Goal: Task Accomplishment & Management: Complete application form

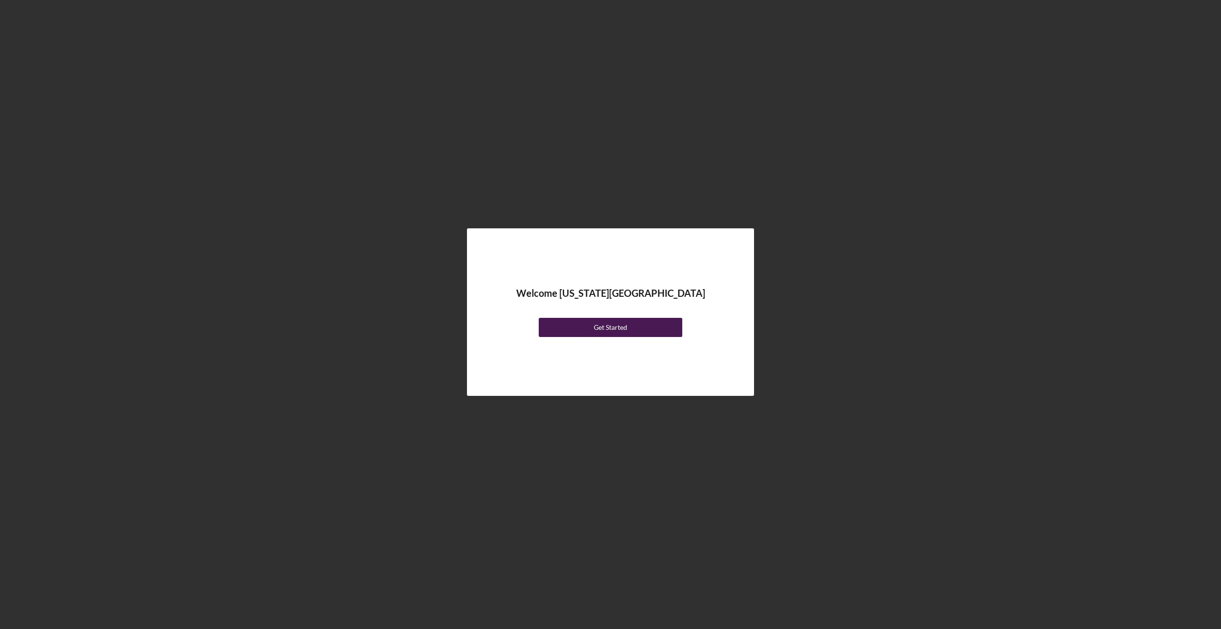
click at [611, 324] on div "Get Started" at bounding box center [610, 327] width 33 height 19
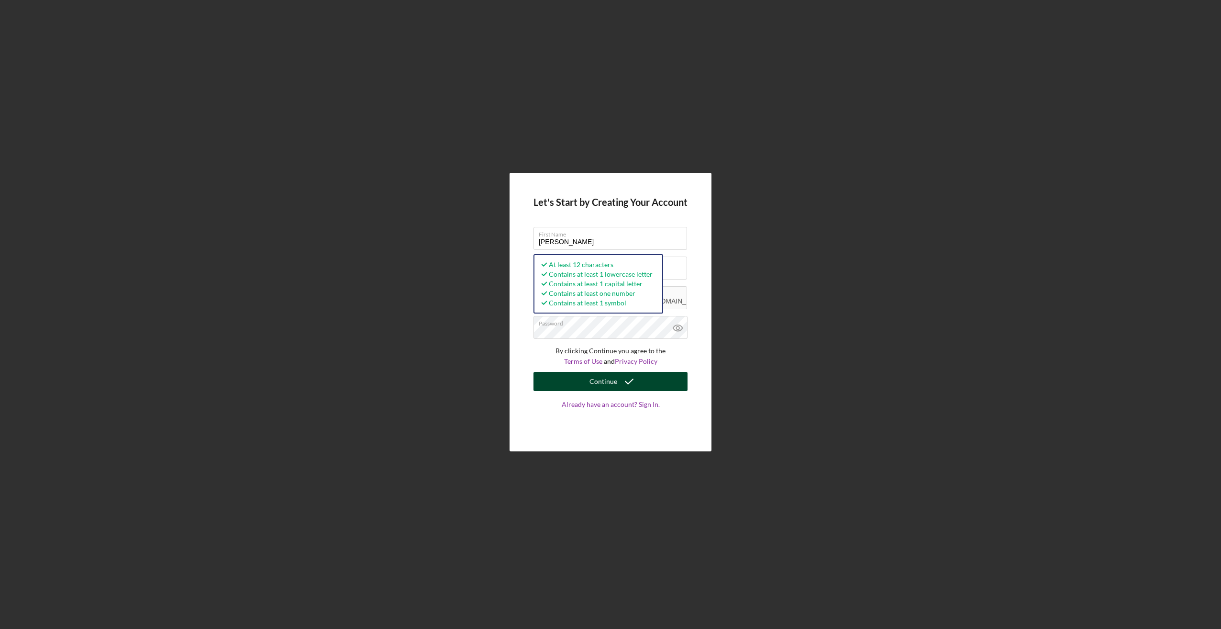
click at [610, 376] on div "Continue" at bounding box center [603, 381] width 28 height 19
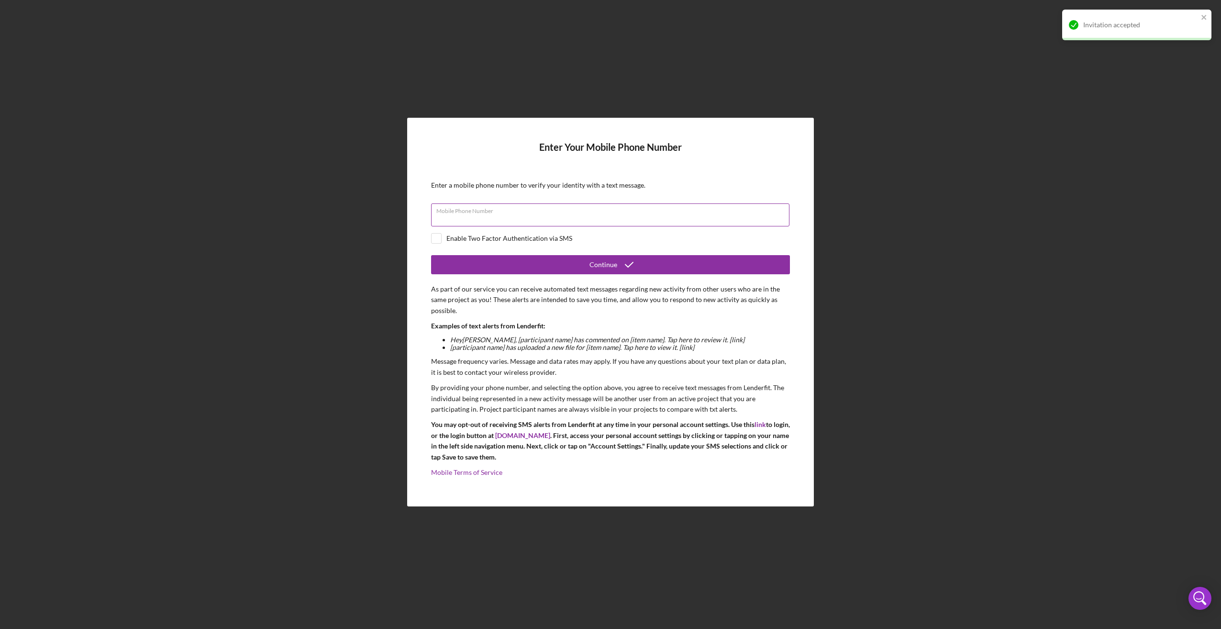
click at [453, 220] on input "Mobile Phone Number" at bounding box center [610, 214] width 358 height 23
type input "[PHONE_NUMBER]"
click at [438, 238] on input "checkbox" at bounding box center [437, 238] width 10 height 10
checkbox input "true"
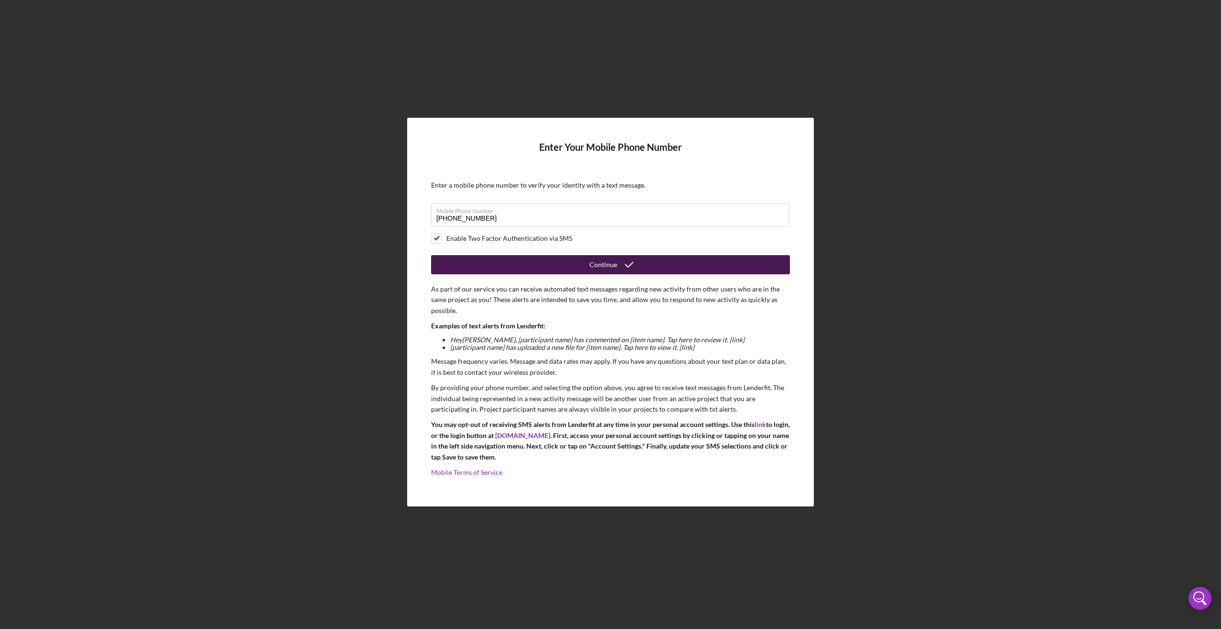
click at [638, 264] on icon "submit" at bounding box center [629, 265] width 24 height 24
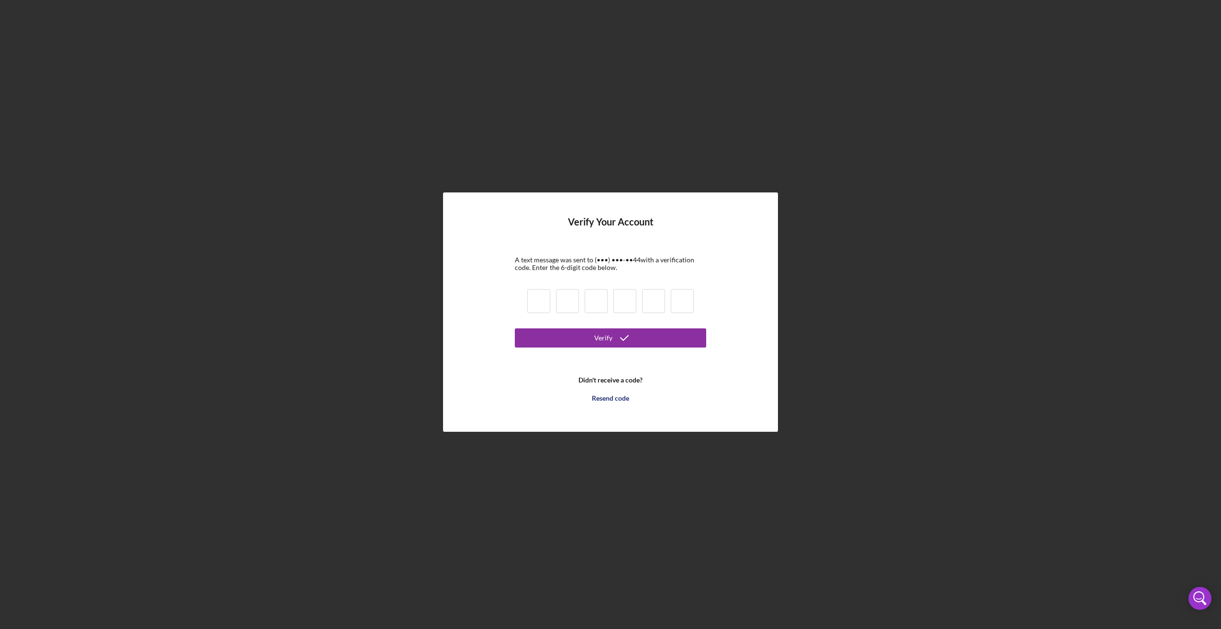
click at [544, 298] on input at bounding box center [538, 301] width 23 height 24
type input "7"
type input "0"
type input "3"
type input "1"
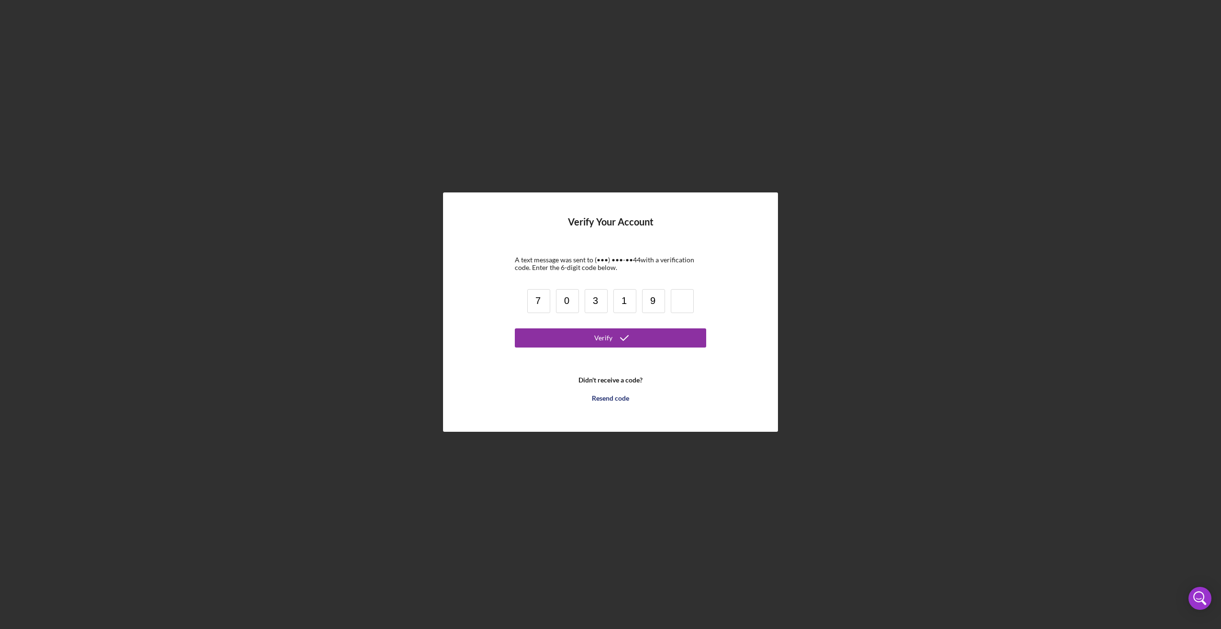
type input "9"
type input "8"
click at [645, 339] on button "Verify" at bounding box center [610, 337] width 191 height 19
